Goal: Information Seeking & Learning: Learn about a topic

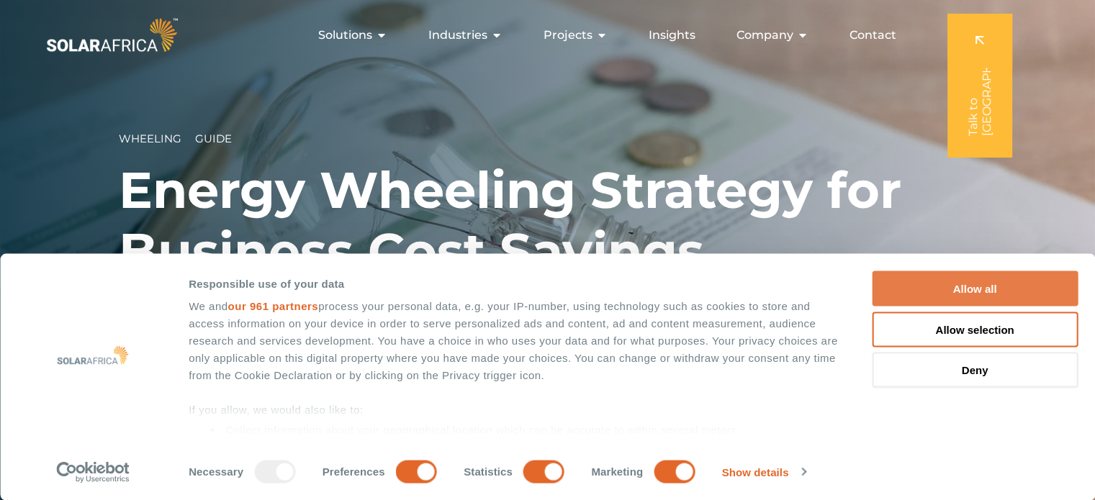
click at [986, 286] on button "Allow all" at bounding box center [975, 288] width 206 height 35
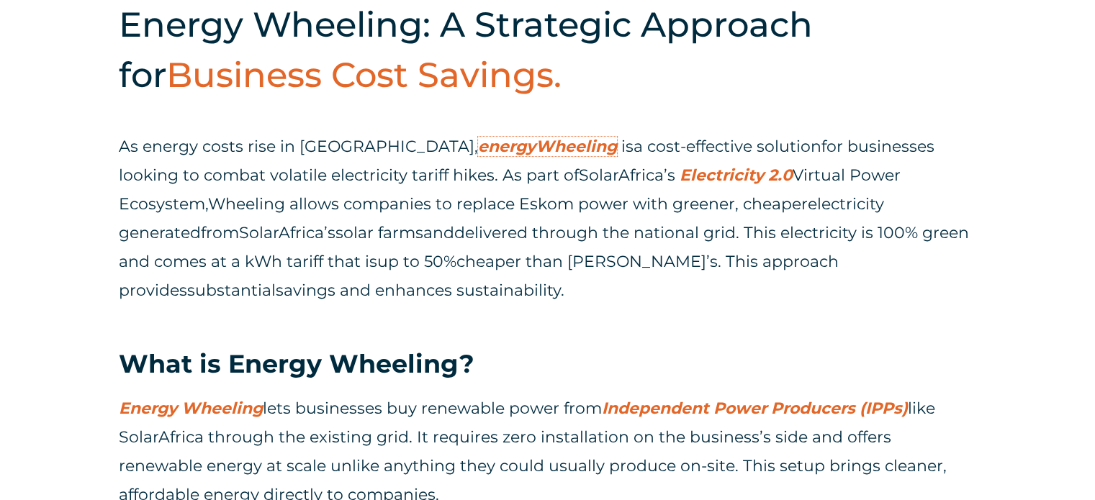
scroll to position [562, 0]
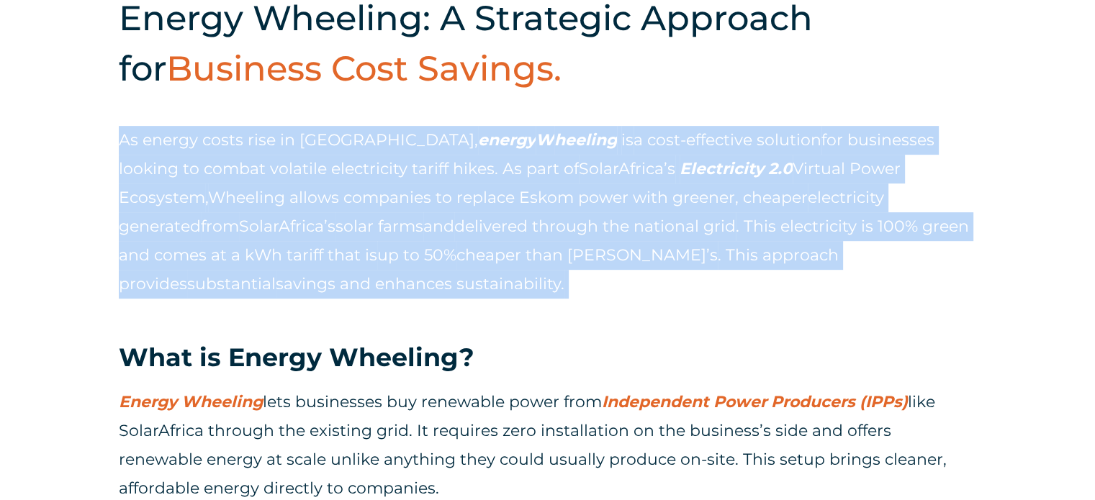
drag, startPoint x: 596, startPoint y: 287, endPoint x: 115, endPoint y: 143, distance: 502.3
click at [115, 143] on div "Energy Wheeling: A Strategic Approach for Business Cost Savings. As energy cost…" at bounding box center [547, 262] width 1095 height 647
copy p "As energy costs rise in South Africa, energy W heeling is a cost-effective solu…"
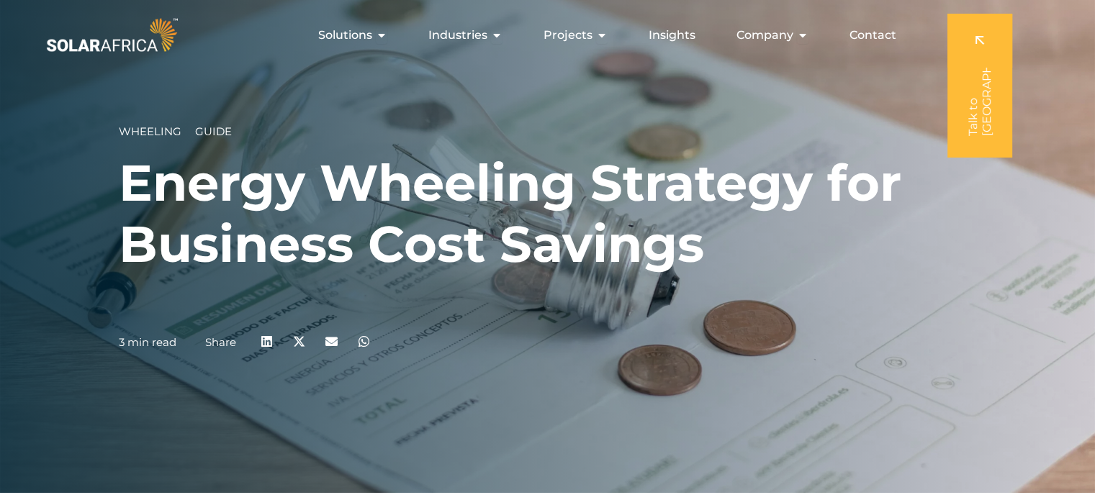
scroll to position [0, 0]
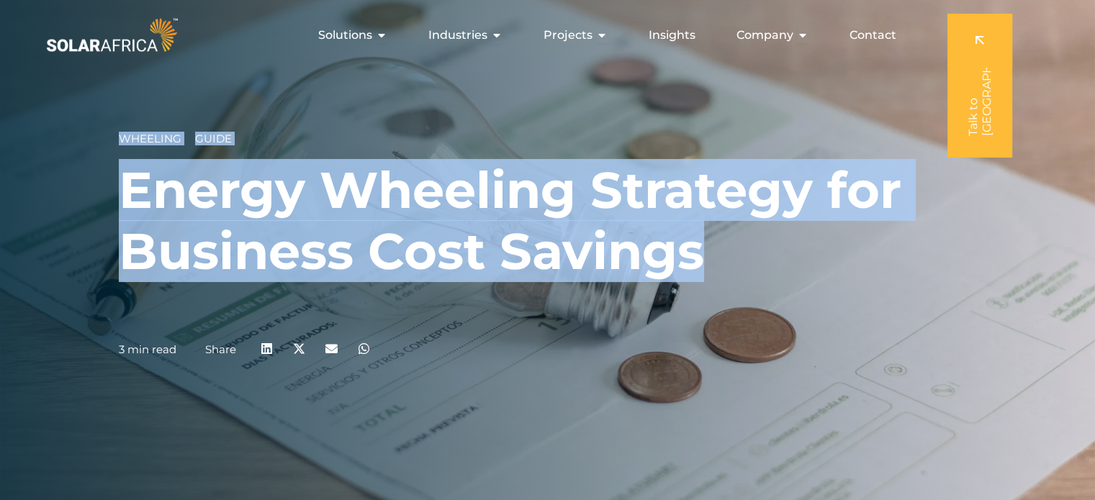
drag, startPoint x: 103, startPoint y: 183, endPoint x: 766, endPoint y: 275, distance: 669.5
click at [766, 275] on div "Wheeling Guide Energy Wheeling Strategy for Business Cost Savings 3 min read Sh…" at bounding box center [547, 250] width 1095 height 500
copy div "Wheeling Guide Energy Wheeling Strategy for Business Cost Savings"
click at [714, 261] on h1 "Energy Wheeling Strategy for Business Cost Savings" at bounding box center [548, 221] width 858 height 122
drag, startPoint x: 714, startPoint y: 261, endPoint x: 130, endPoint y: 195, distance: 587.6
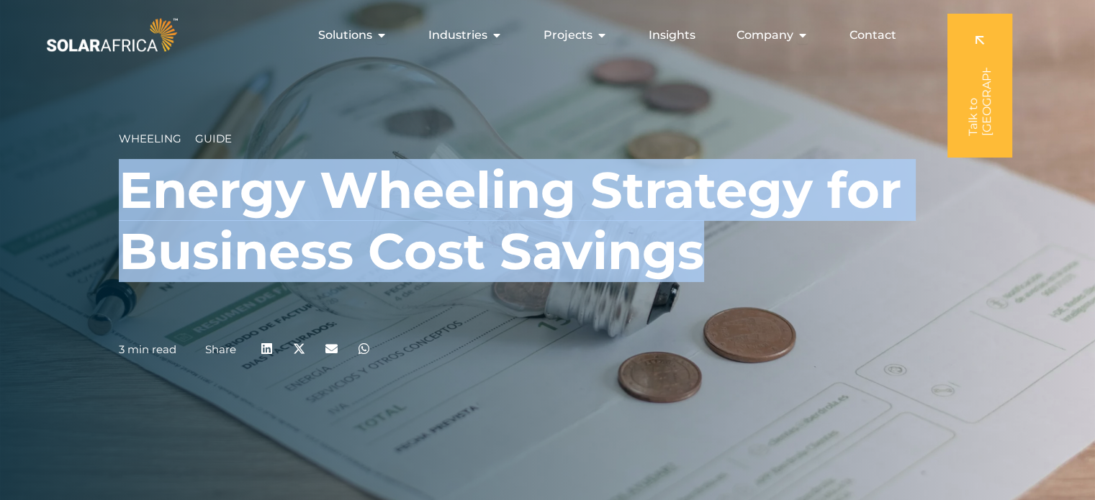
click at [130, 195] on h1 "Energy Wheeling Strategy for Business Cost Savings" at bounding box center [548, 221] width 858 height 122
copy h1 "Energy Wheeling Strategy for Business Cost Savings"
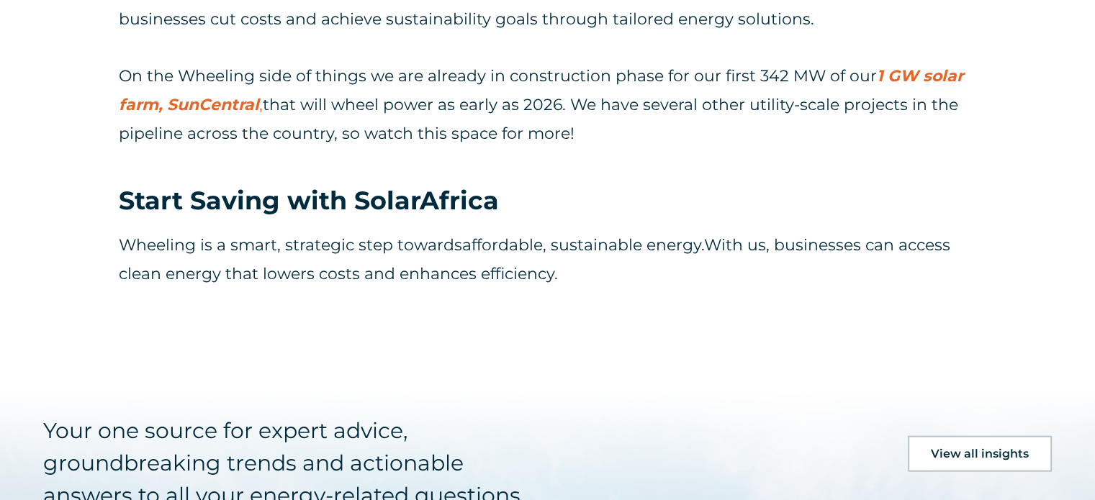
scroll to position [3157, 0]
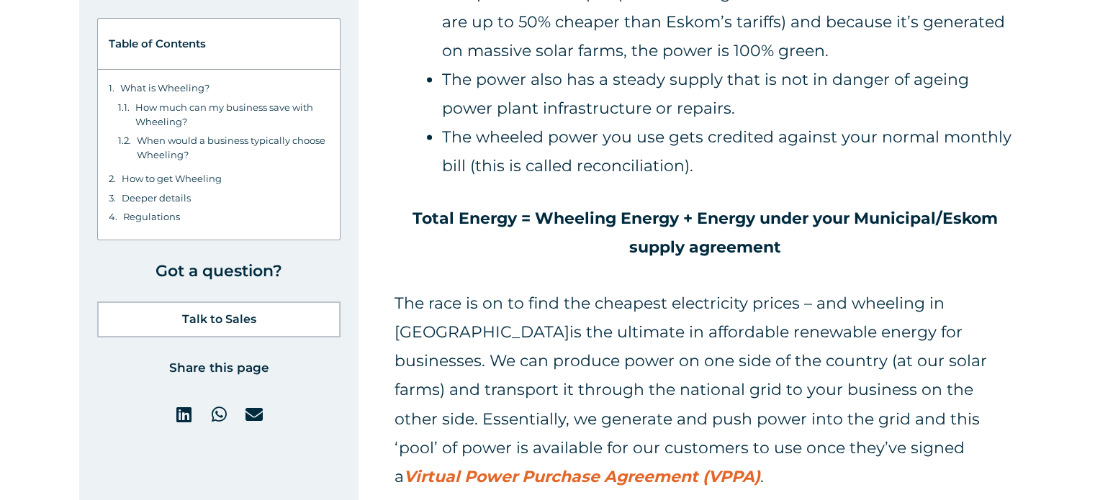
scroll to position [2375, 0]
